Goal: Navigation & Orientation: Find specific page/section

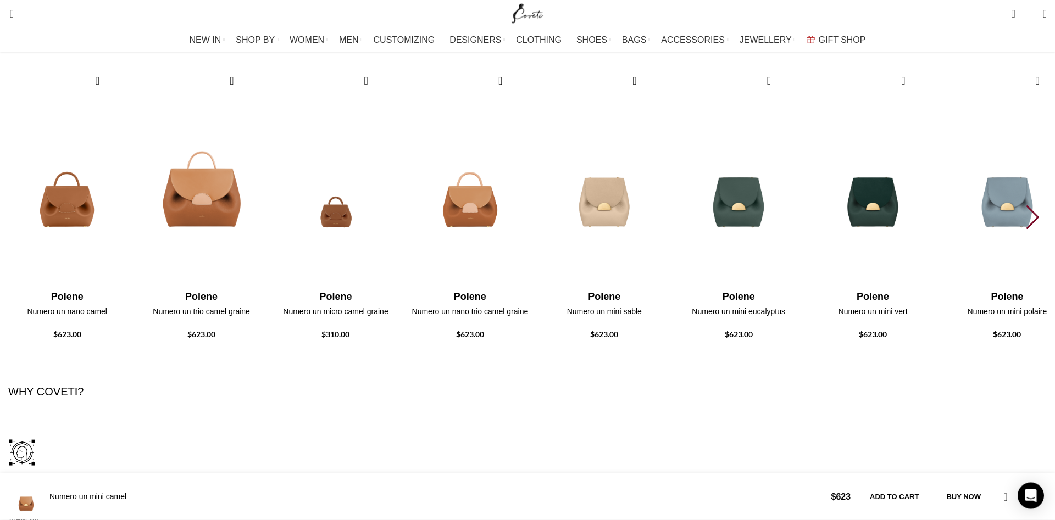
scroll to position [2947, 0]
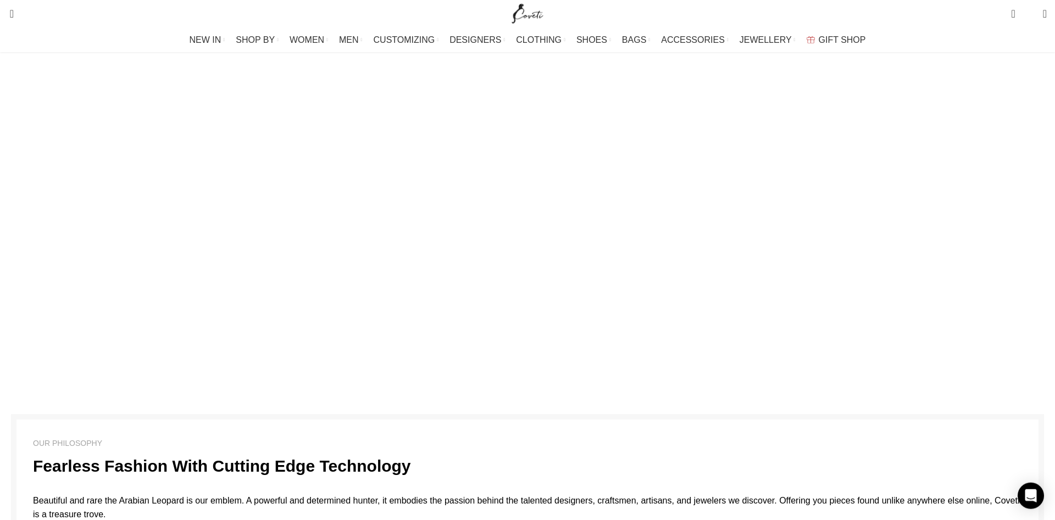
scroll to position [1816, 0]
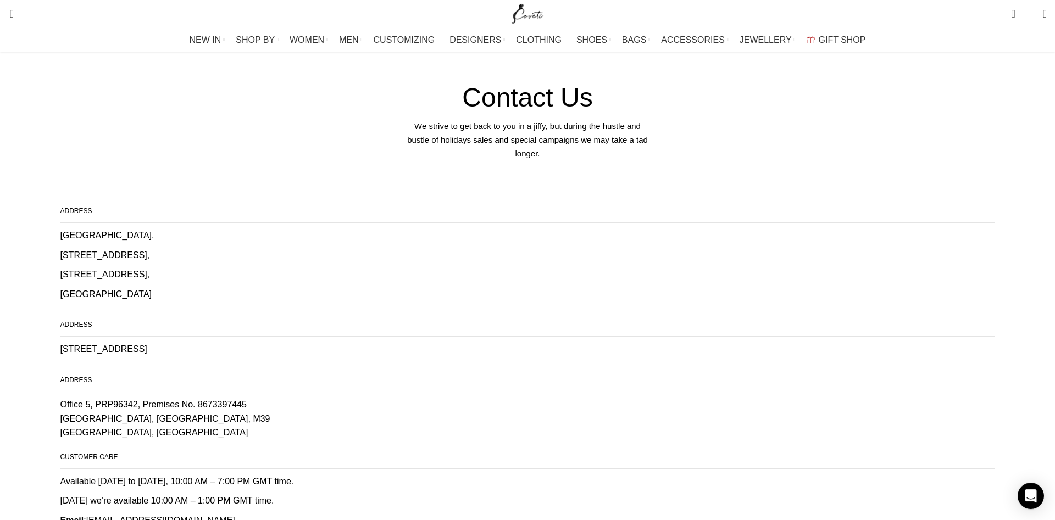
scroll to position [68, 0]
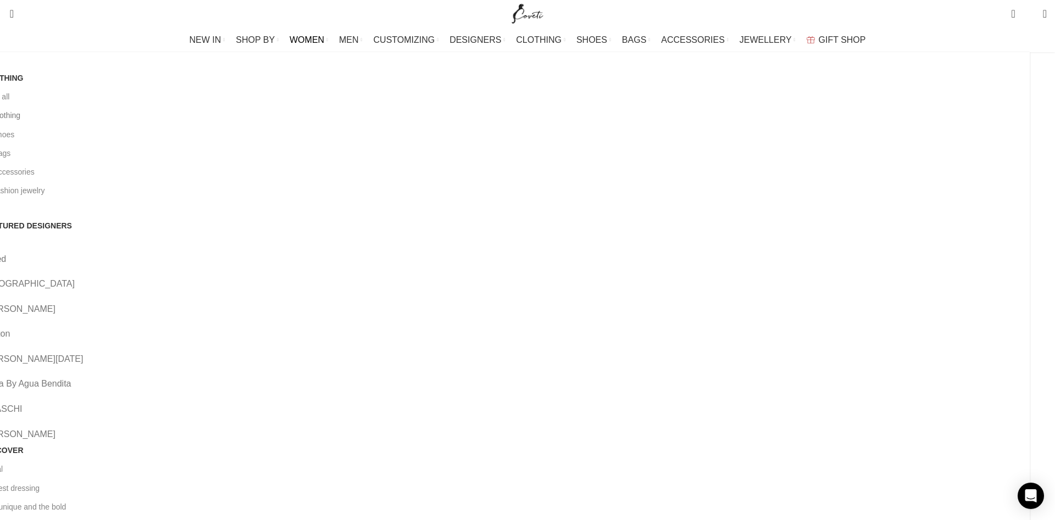
click at [237, 121] on link "All clothing" at bounding box center [502, 115] width 1039 height 19
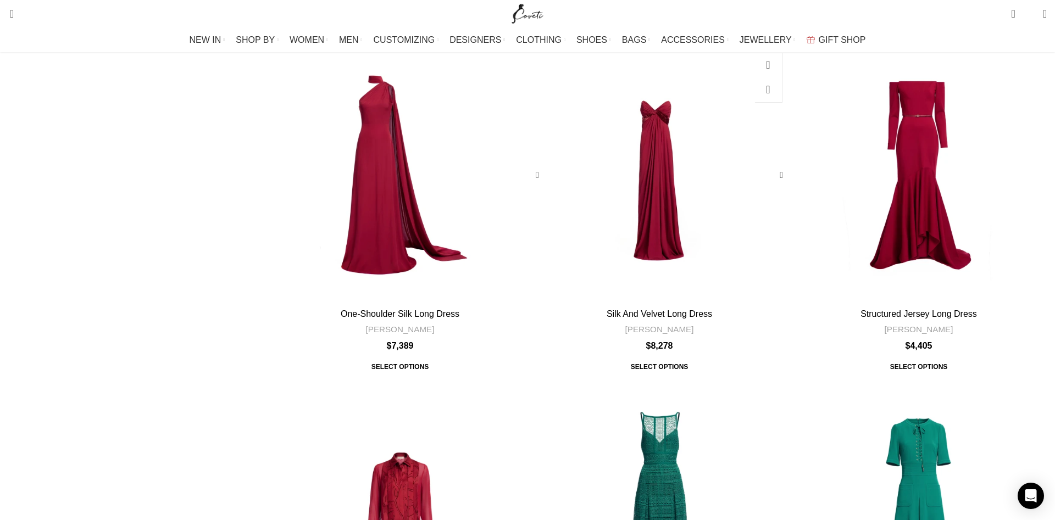
scroll to position [1794, 0]
